Goal: Obtain resource: Download file/media

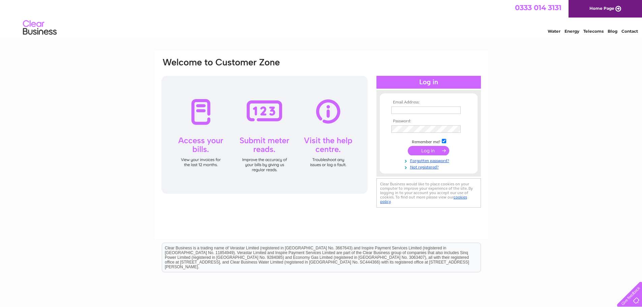
type input "jason.chong@easternhealthcare.co.uk"
click at [430, 151] on input "submit" at bounding box center [427, 150] width 41 height 9
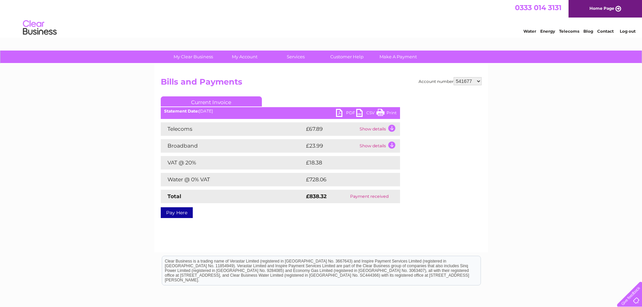
click at [479, 79] on select "541677 1150922" at bounding box center [467, 81] width 28 height 8
select select "1150922"
click at [454, 77] on select "541677 1150922" at bounding box center [467, 81] width 28 height 8
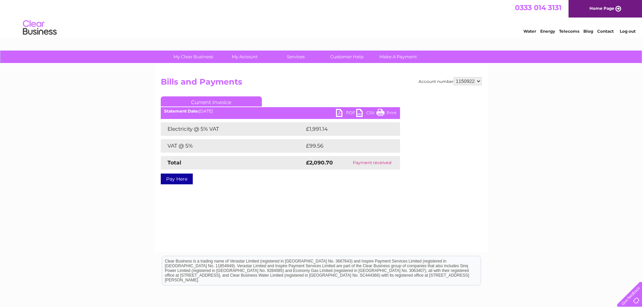
click at [343, 112] on link "PDF" at bounding box center [346, 114] width 20 height 10
